Goal: Transaction & Acquisition: Purchase product/service

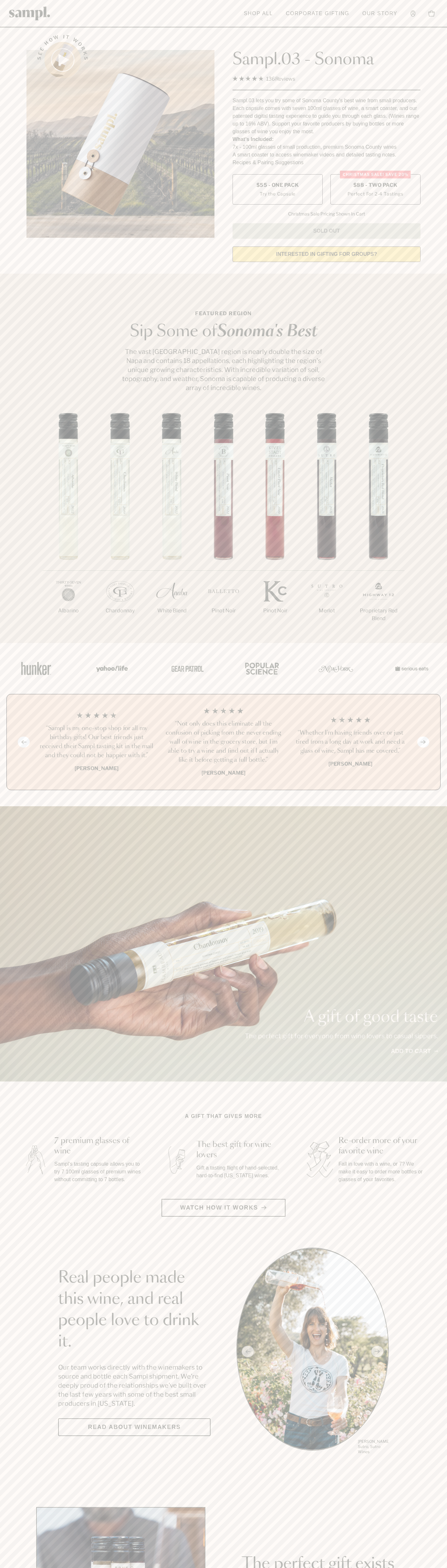
click at [375, 186] on span "$88 - Two Pack" at bounding box center [375, 185] width 44 height 7
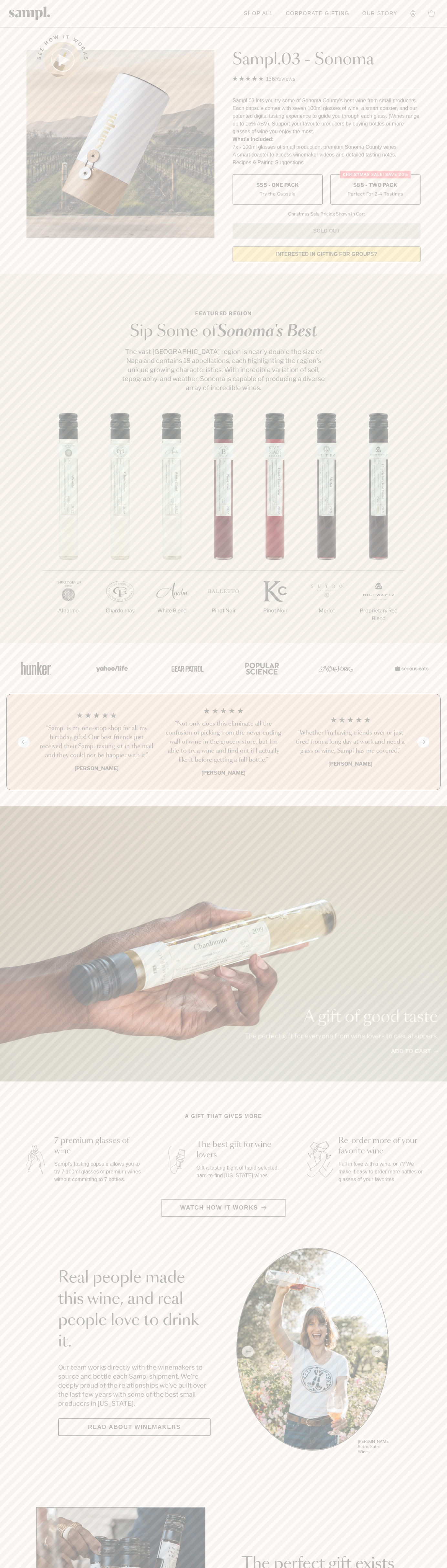
click at [224, 743] on h3 "“Not only does this eliminate all the confusion of picking from the never endin…" at bounding box center [223, 742] width 116 height 45
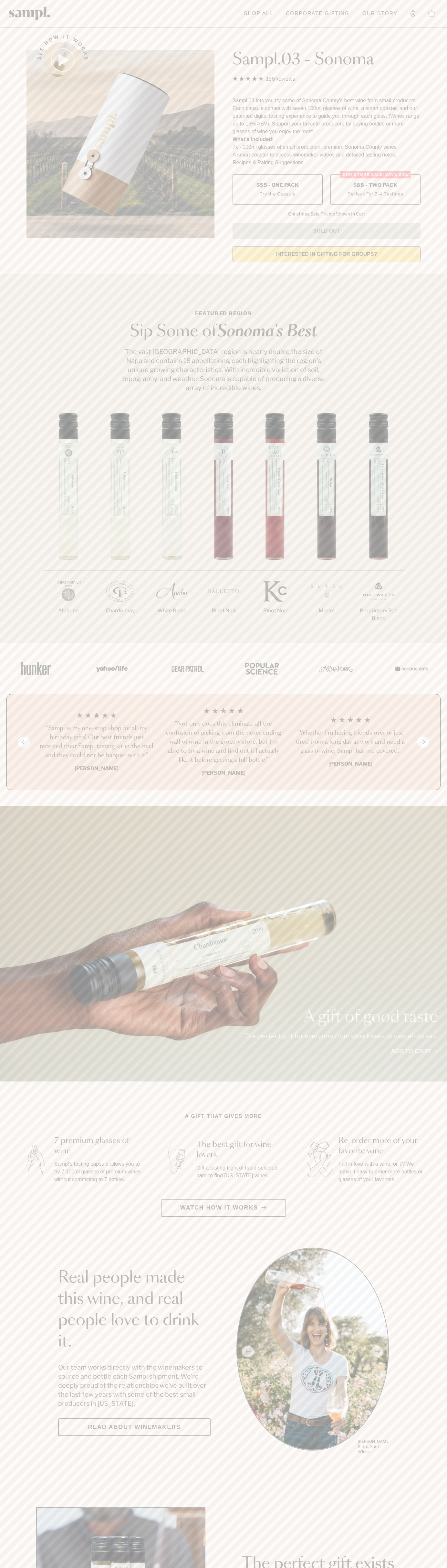
click at [283, 24] on header "Toggle navigation menu Shop All Corporate Gifting Our Story Account Story Shop …" at bounding box center [224, 13] width 447 height 27
click at [443, 603] on div "1/7 Albarino 2/7 Chardonnay 3/7" at bounding box center [224, 528] width 447 height 230
click at [43, 1567] on html "Skip to main content Toggle navigation menu Shop All Corporate Gifting Our Stor…" at bounding box center [224, 1513] width 447 height 3026
click at [19, 1104] on main "See how it works Sampl.03 - Sonoma 4.9 Rated 4.9 out of 5 stars 136 Reviews Cli…" at bounding box center [224, 1438] width 447 height 2875
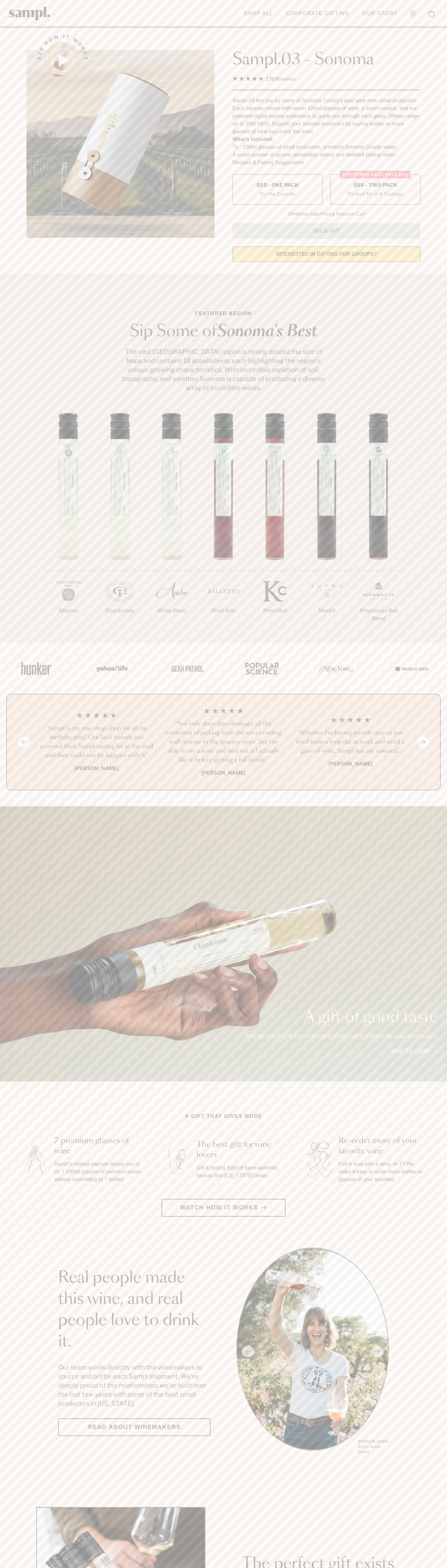
click at [375, 186] on span "$88 - Two Pack" at bounding box center [375, 185] width 44 height 7
click at [224, 743] on h3 "“Not only does this eliminate all the confusion of picking from the never endin…" at bounding box center [223, 742] width 116 height 45
